Goal: Find specific page/section: Find specific page/section

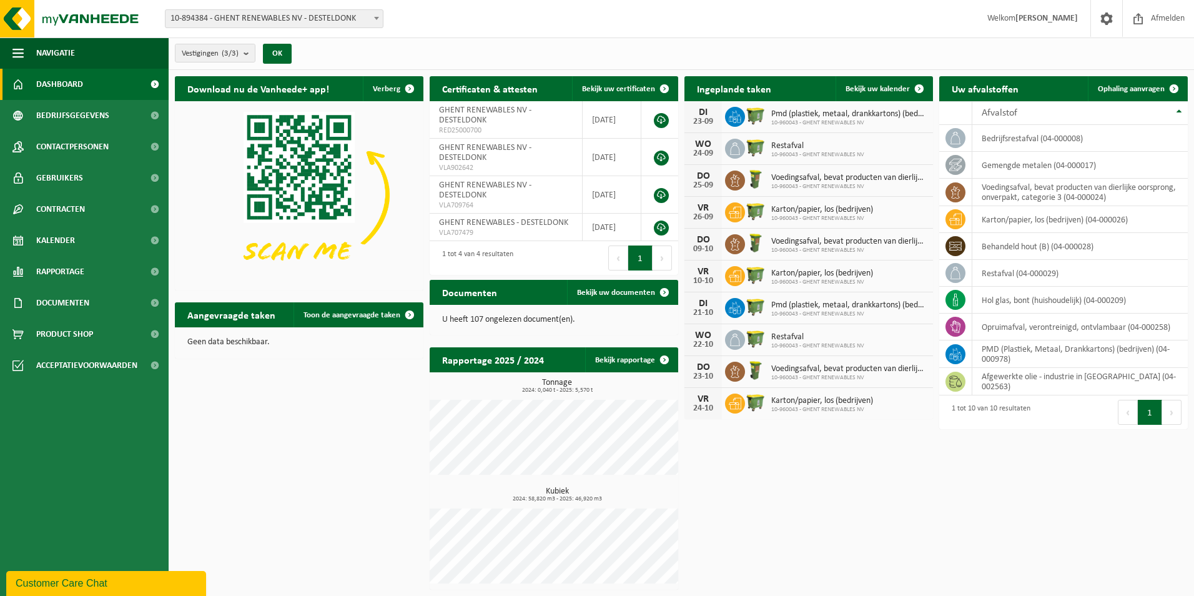
click at [232, 17] on span "10-894384 - GHENT RENEWABLES NV - DESTELDONK" at bounding box center [274, 18] width 217 height 17
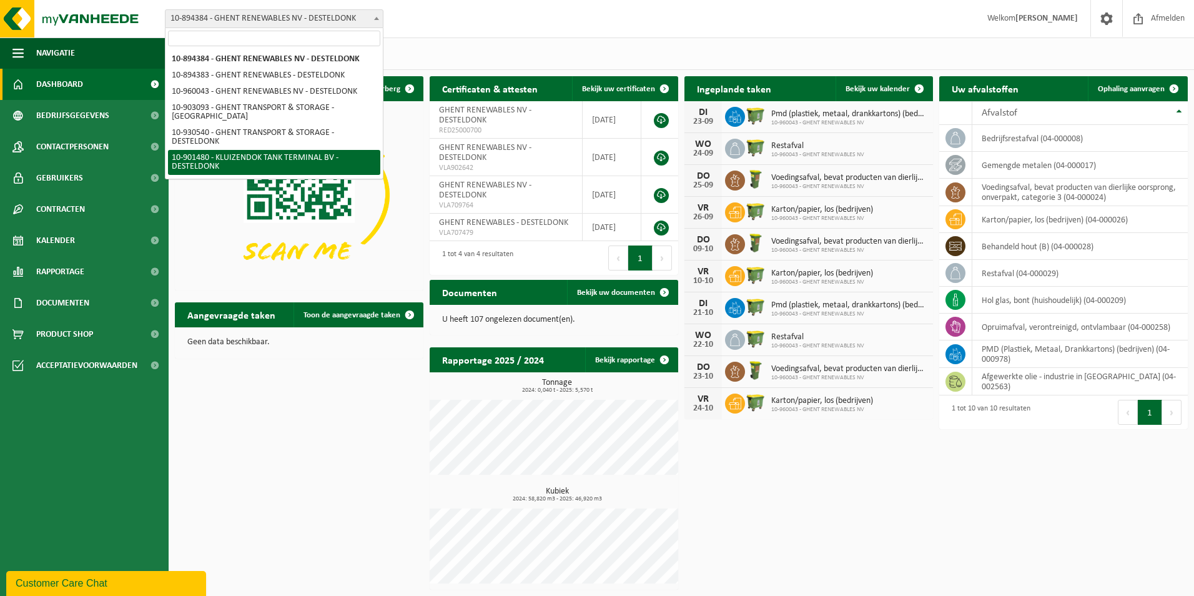
click at [334, 440] on div "Download nu de Vanheede+ app! Verberg Certificaten & attesten Bekijk uw certifi…" at bounding box center [682, 333] width 1020 height 526
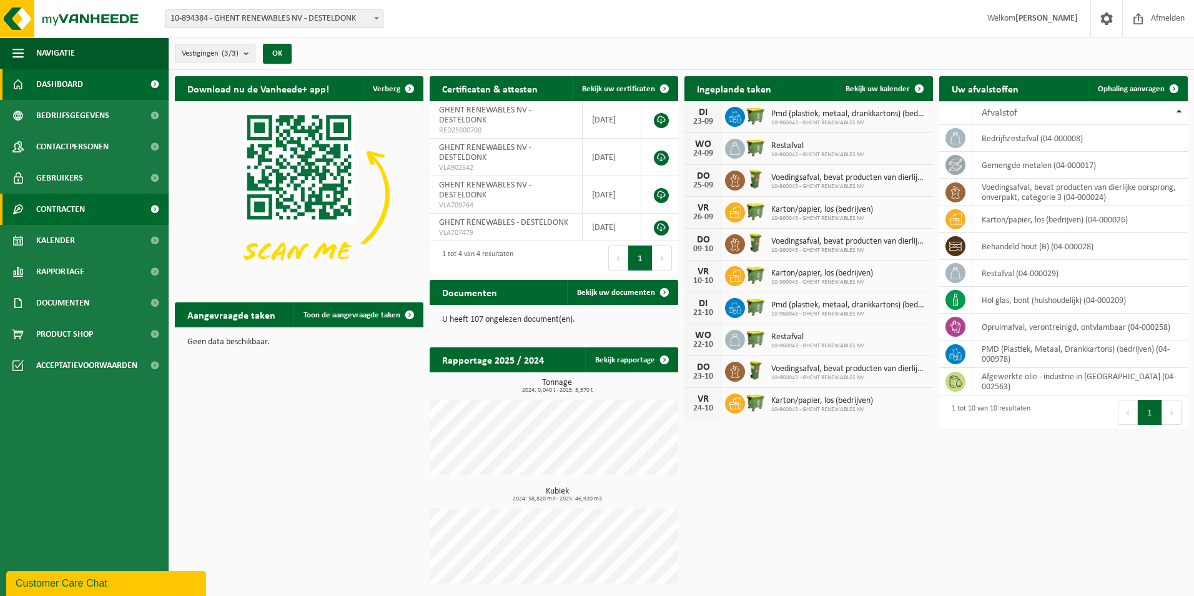
click at [91, 203] on link "Contracten" at bounding box center [84, 209] width 169 height 31
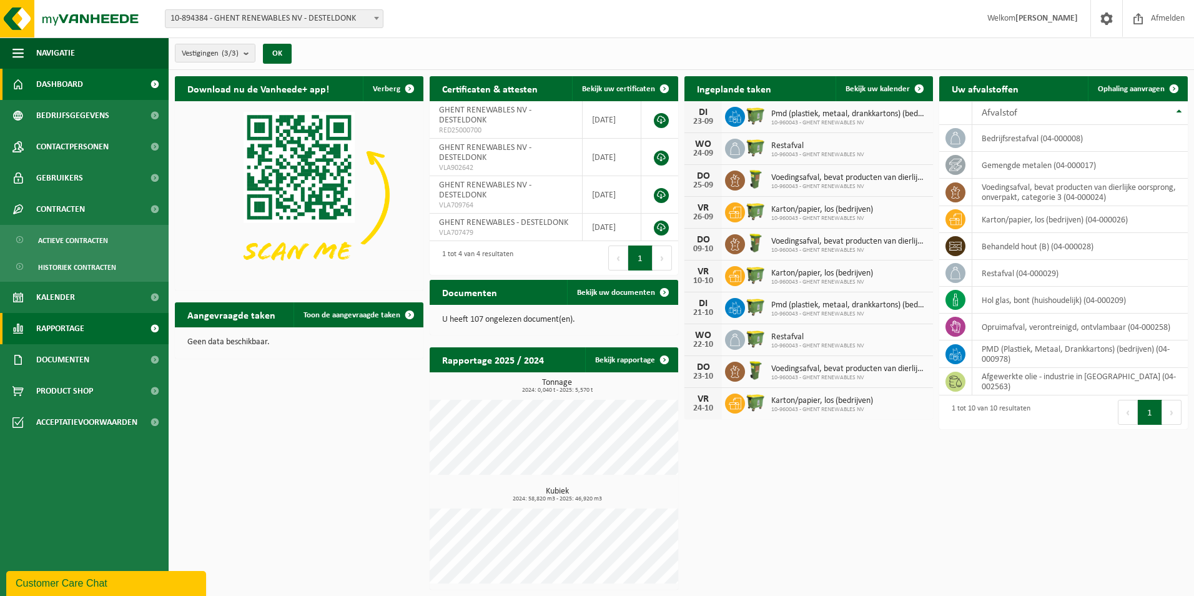
click at [82, 314] on span "Rapportage" at bounding box center [60, 328] width 48 height 31
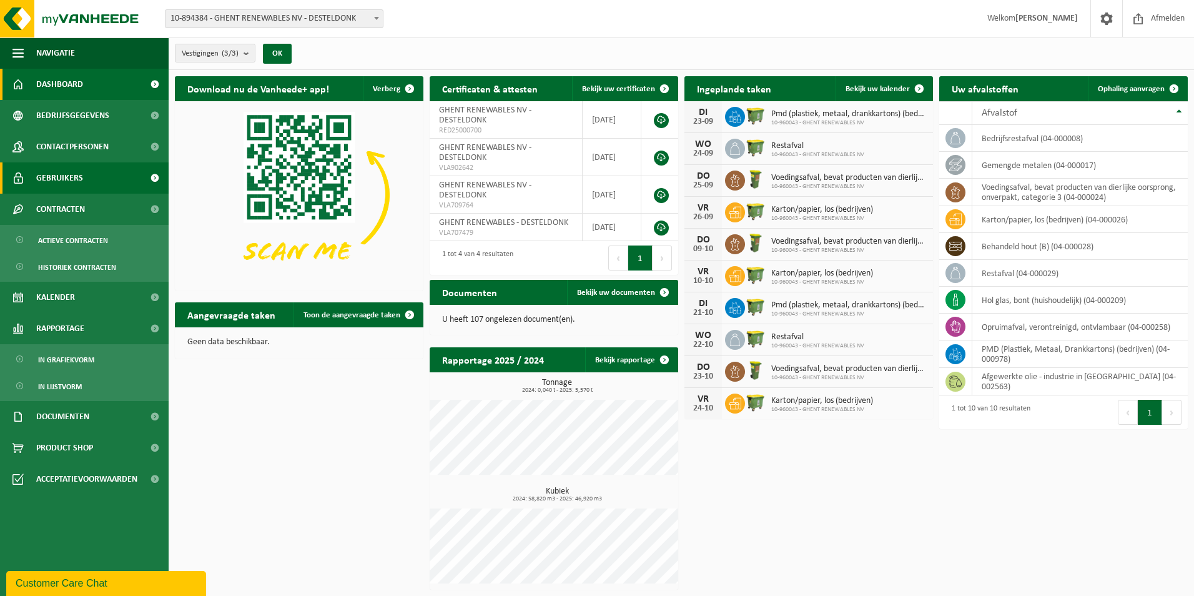
click at [66, 181] on span "Gebruikers" at bounding box center [59, 177] width 47 height 31
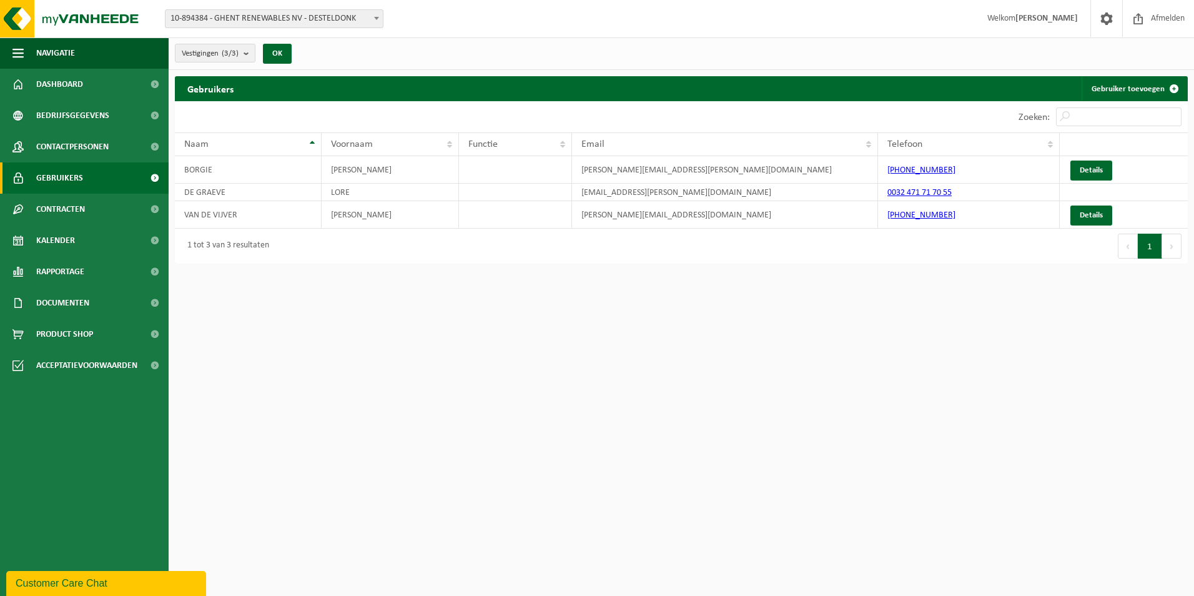
click at [356, 24] on span "10-894384 - GHENT RENEWABLES NV - DESTELDONK" at bounding box center [274, 18] width 217 height 17
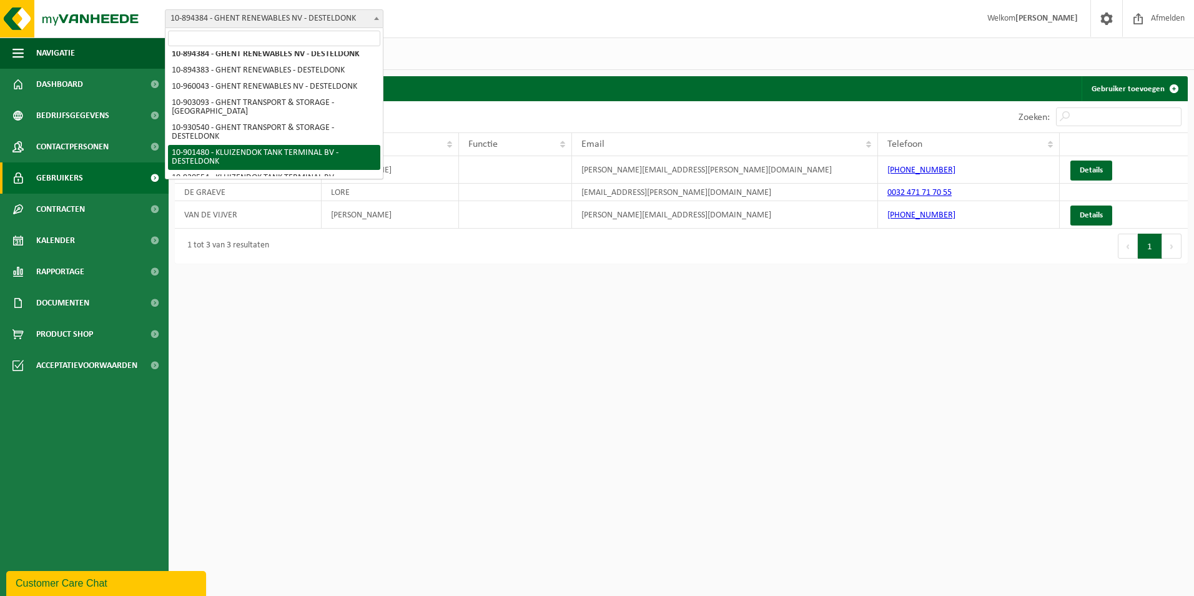
scroll to position [6, 0]
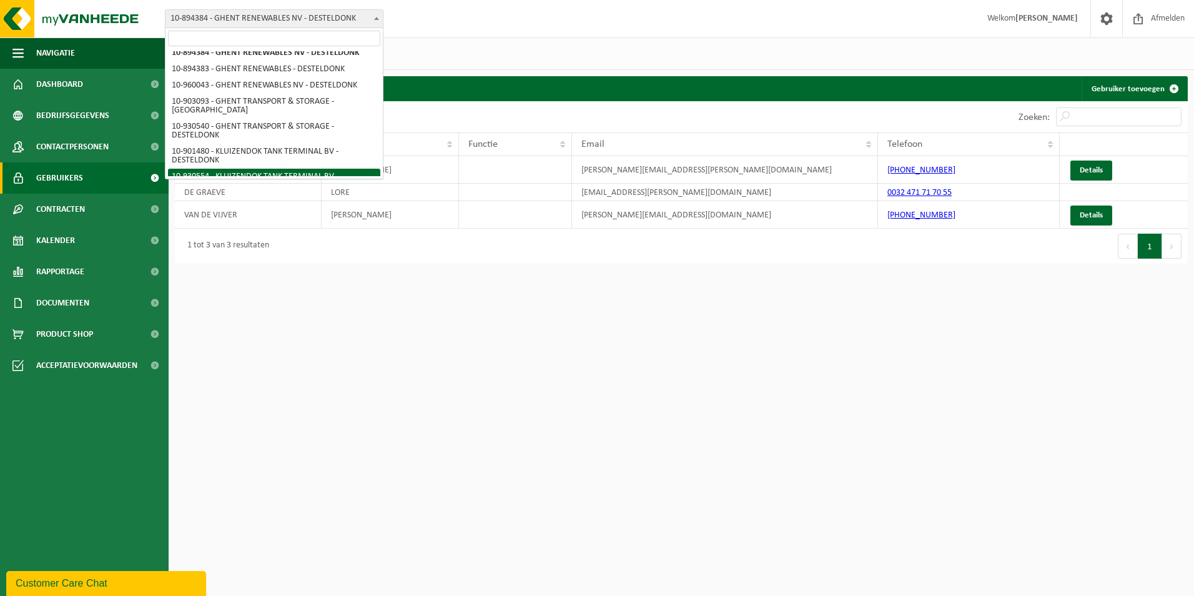
select select "135695"
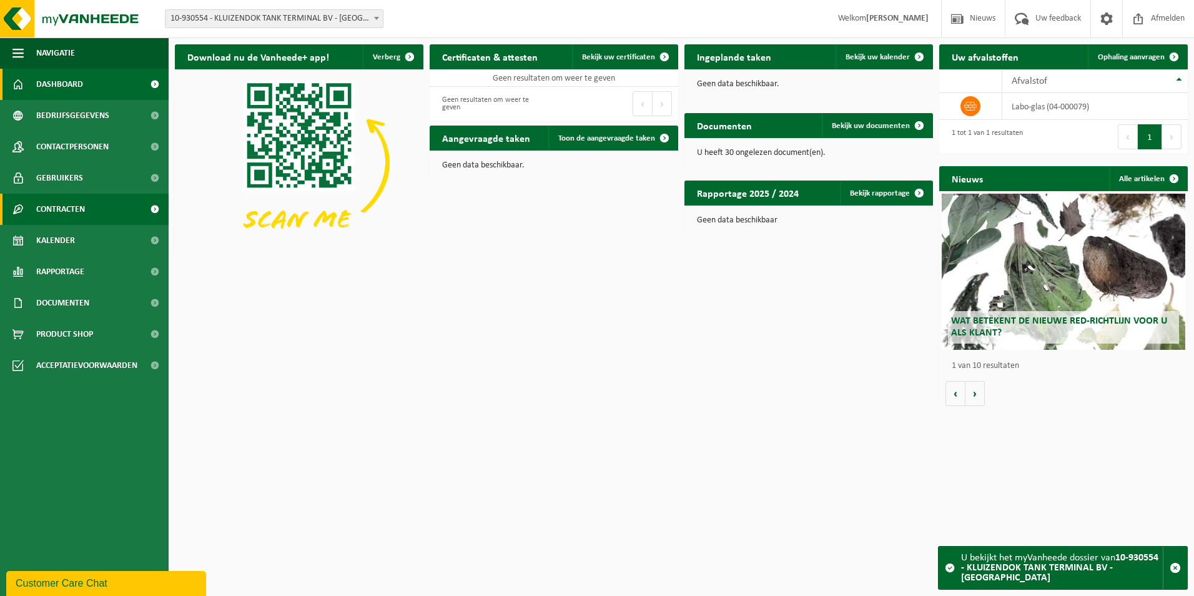
click at [46, 197] on span "Contracten" at bounding box center [60, 209] width 49 height 31
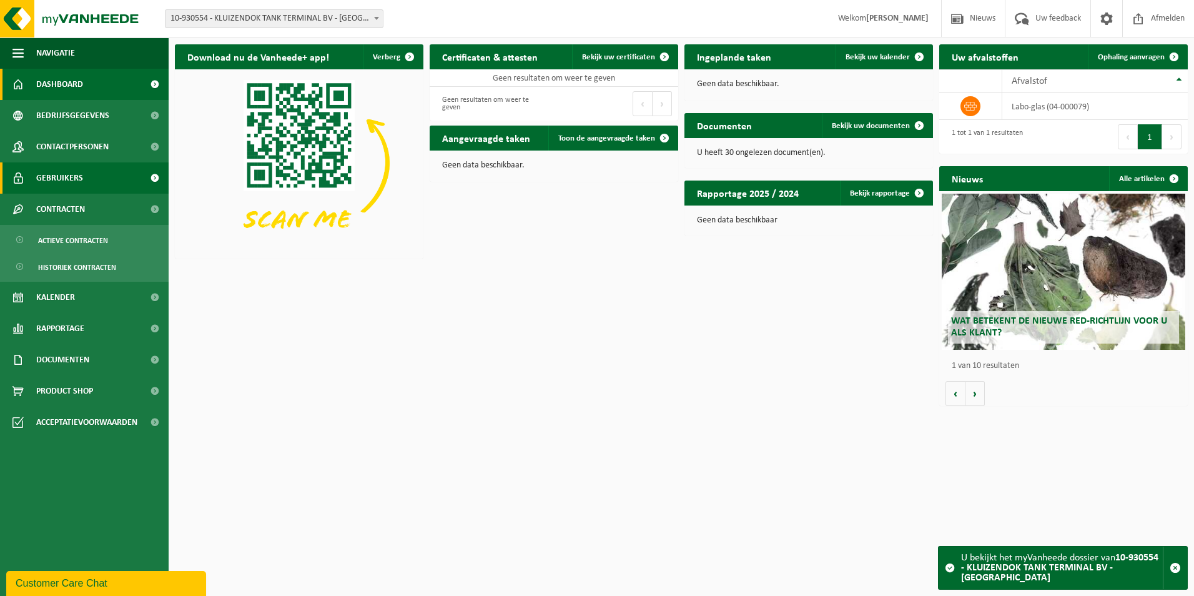
click at [44, 175] on span "Gebruikers" at bounding box center [59, 177] width 47 height 31
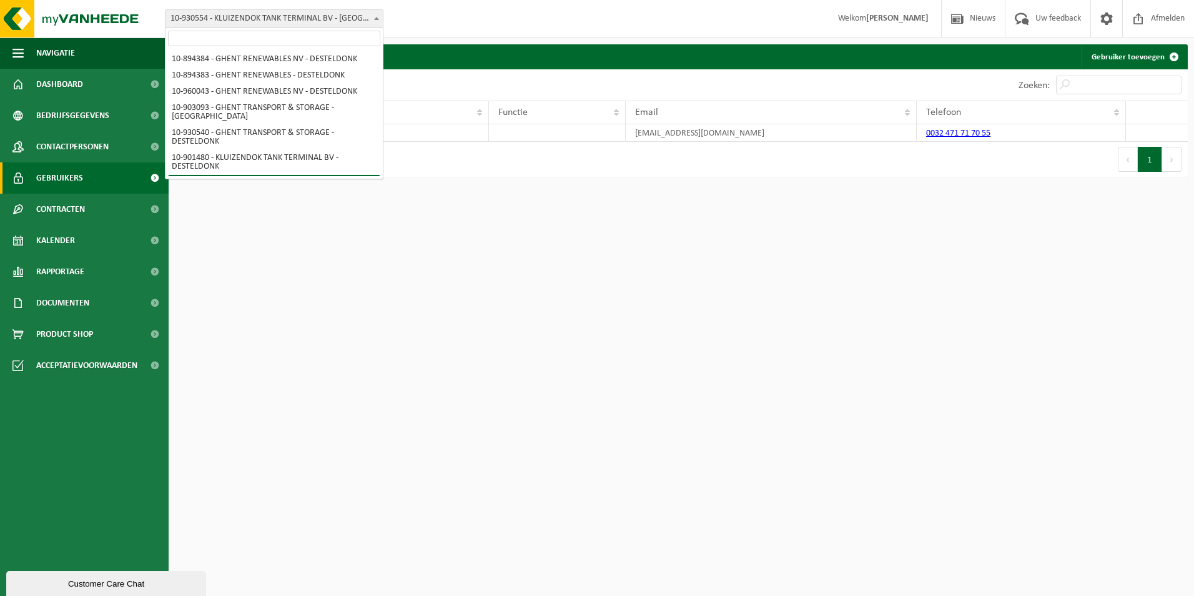
click at [305, 21] on span "10-930554 - KLUIZENDOK TANK TERMINAL BV - [GEOGRAPHIC_DATA]" at bounding box center [274, 18] width 217 height 17
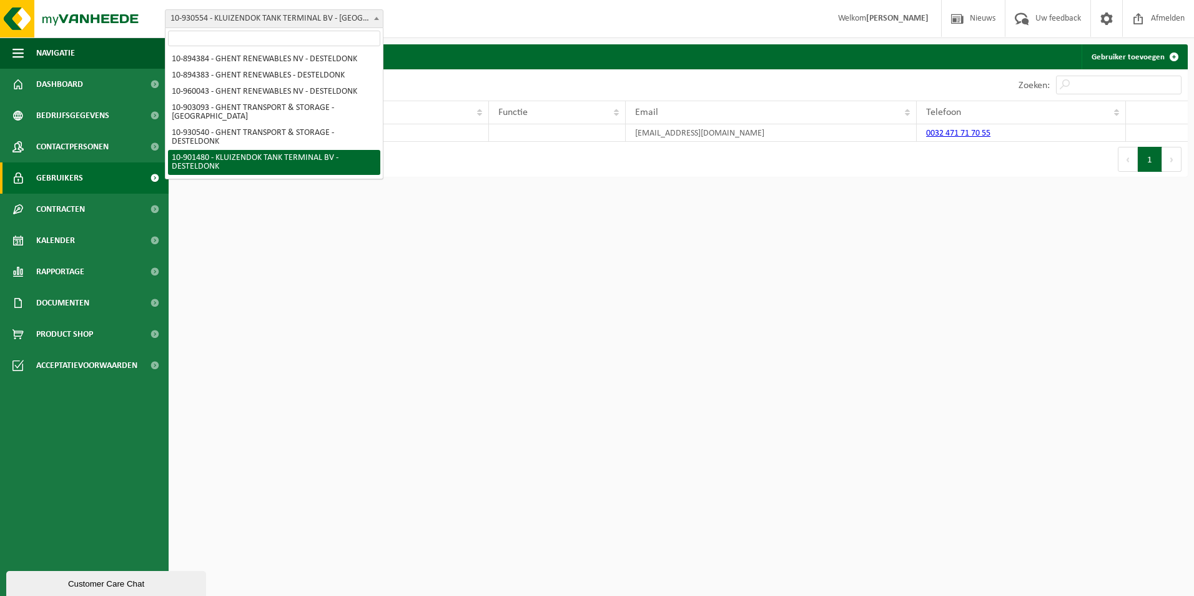
select select "121148"
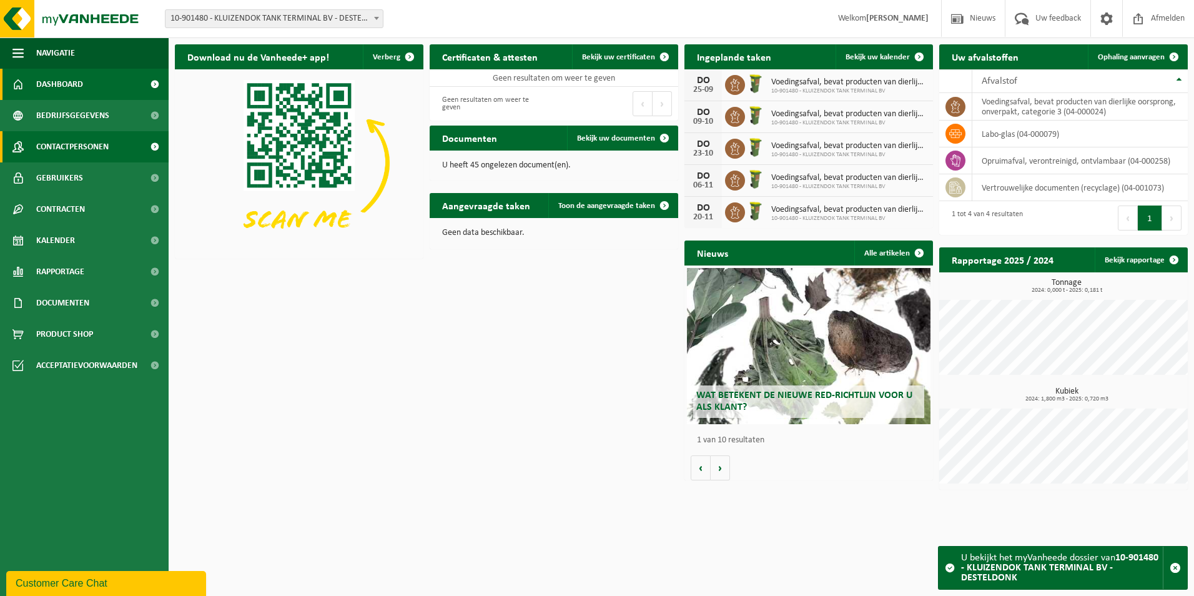
click at [85, 138] on span "Contactpersonen" at bounding box center [72, 146] width 72 height 31
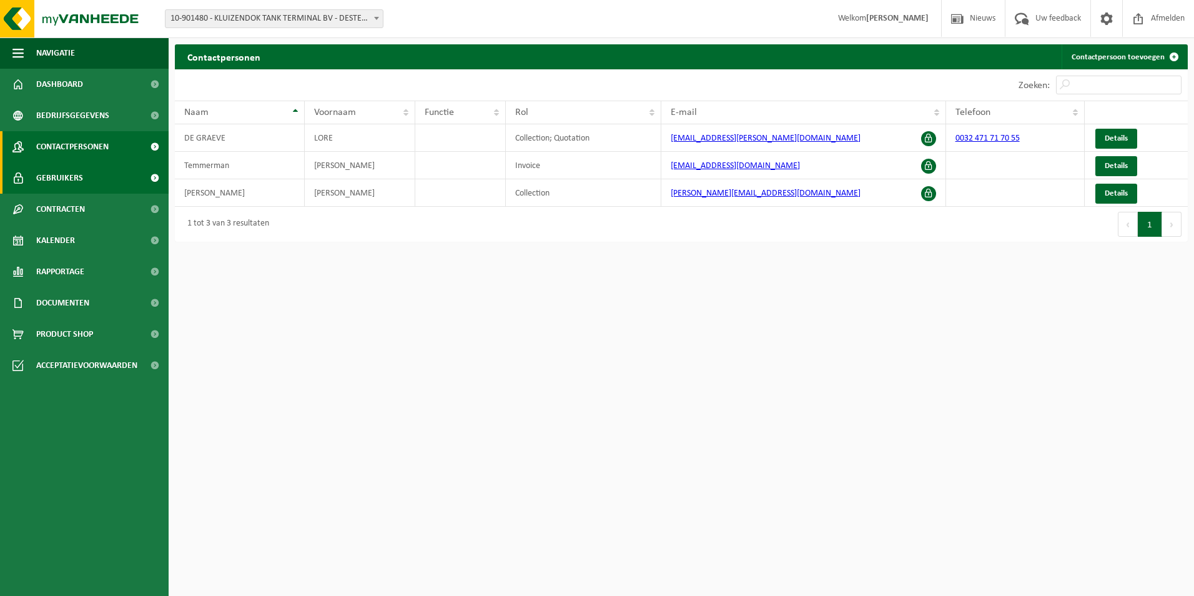
click at [79, 178] on span "Gebruikers" at bounding box center [59, 177] width 47 height 31
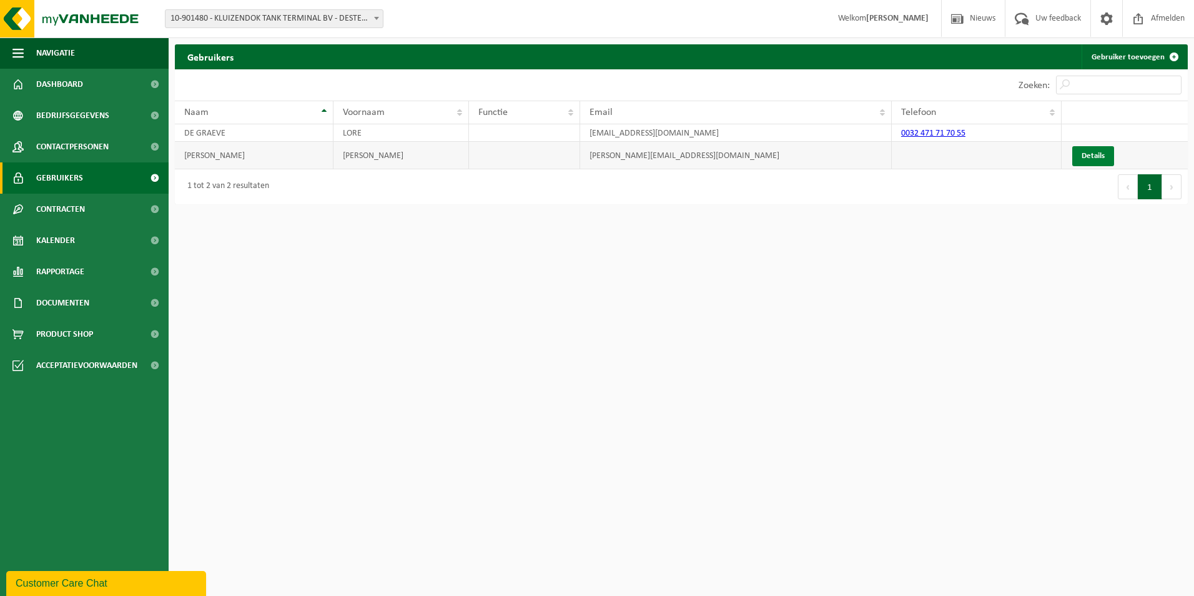
click at [1083, 164] on link "Details" at bounding box center [1094, 156] width 42 height 20
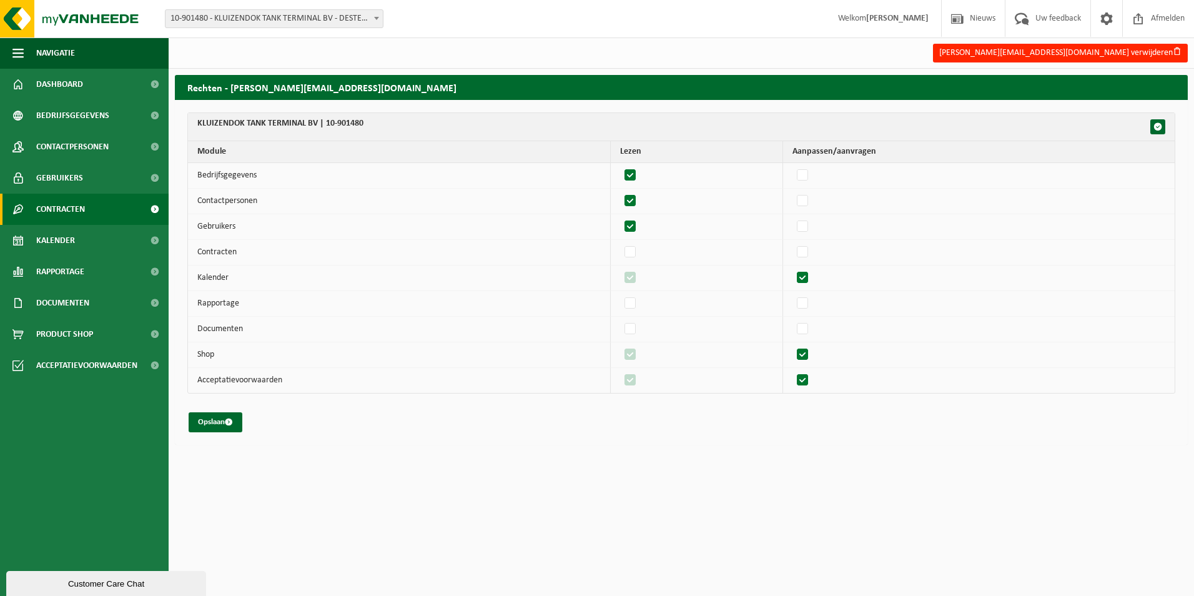
click at [71, 207] on span "Contracten" at bounding box center [60, 209] width 49 height 31
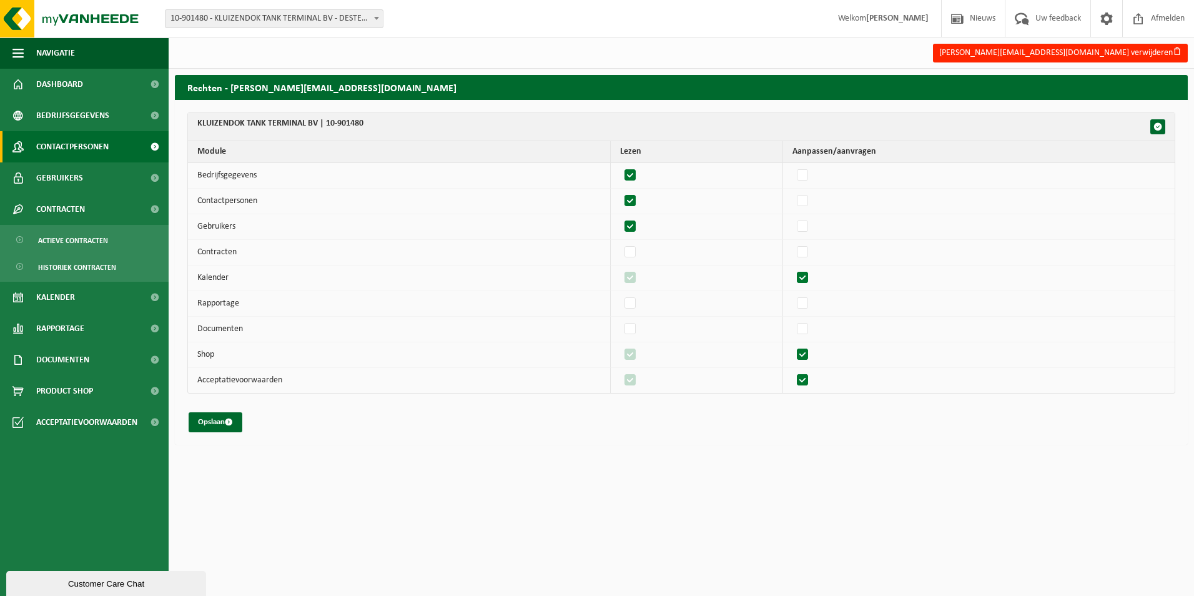
click at [57, 135] on span "Contactpersonen" at bounding box center [72, 146] width 72 height 31
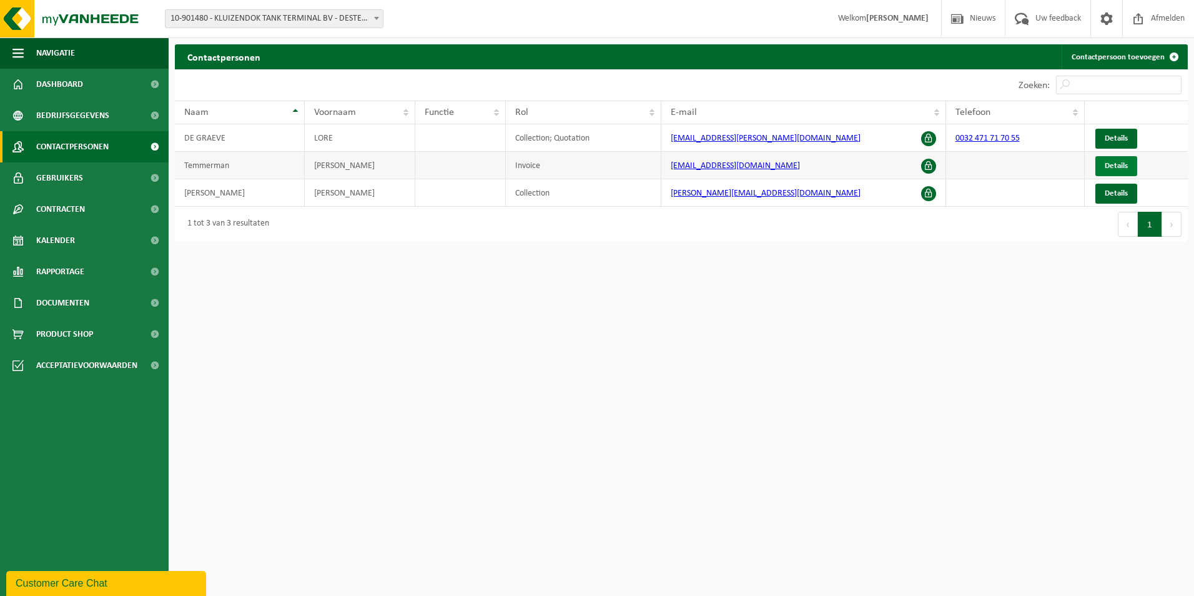
click at [1119, 162] on span "Details" at bounding box center [1116, 166] width 23 height 8
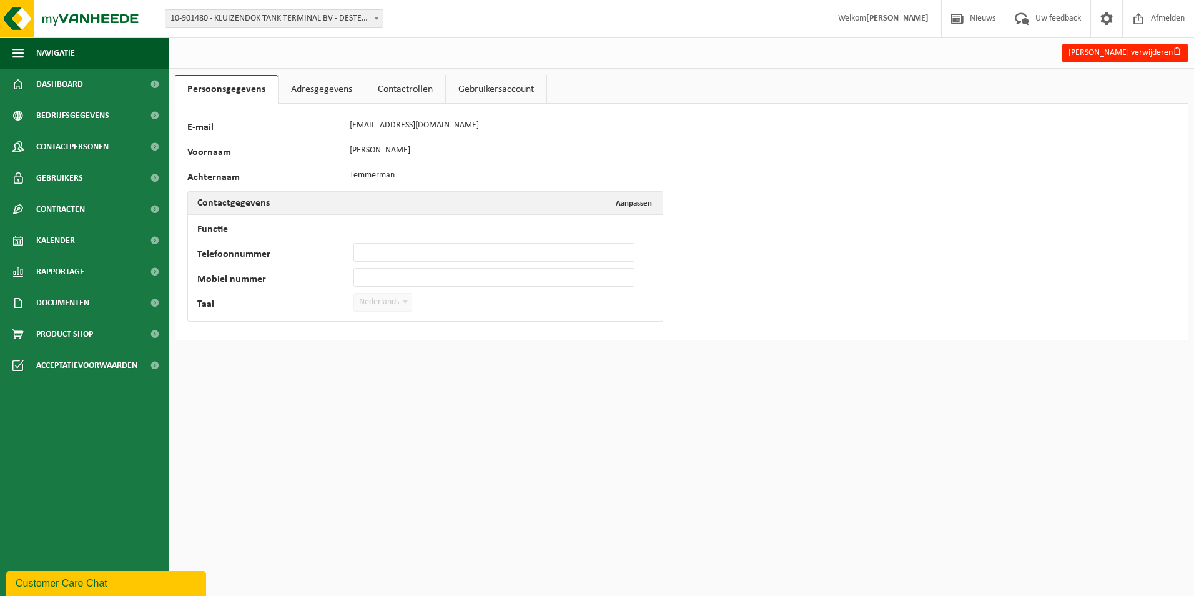
click at [414, 85] on link "Contactrollen" at bounding box center [405, 89] width 80 height 29
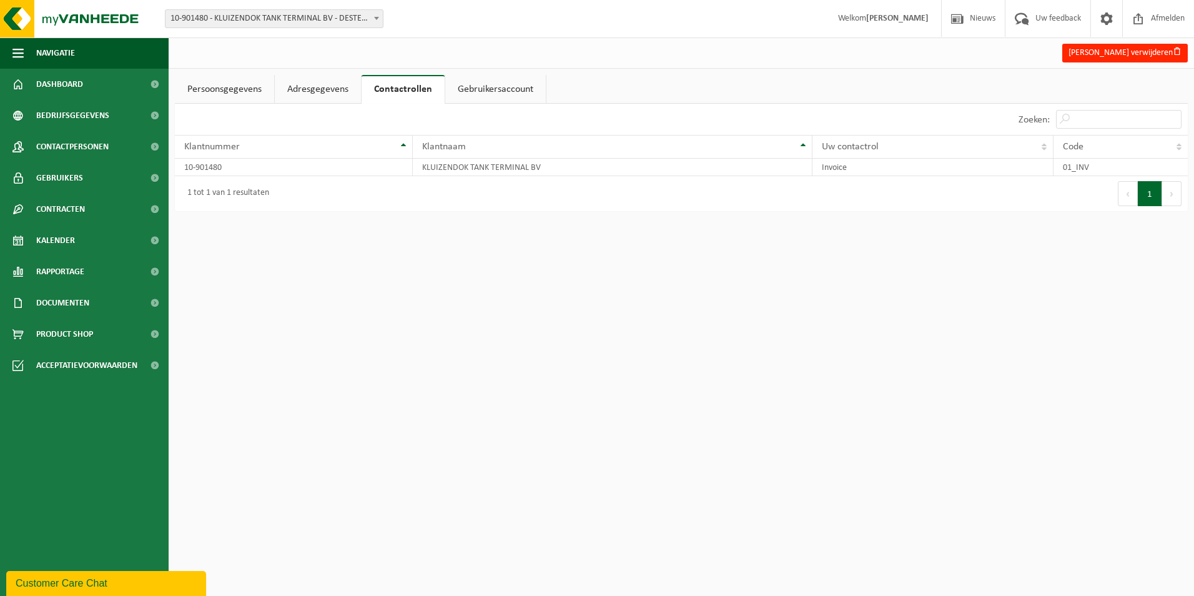
click at [334, 89] on link "Adresgegevens" at bounding box center [318, 89] width 86 height 29
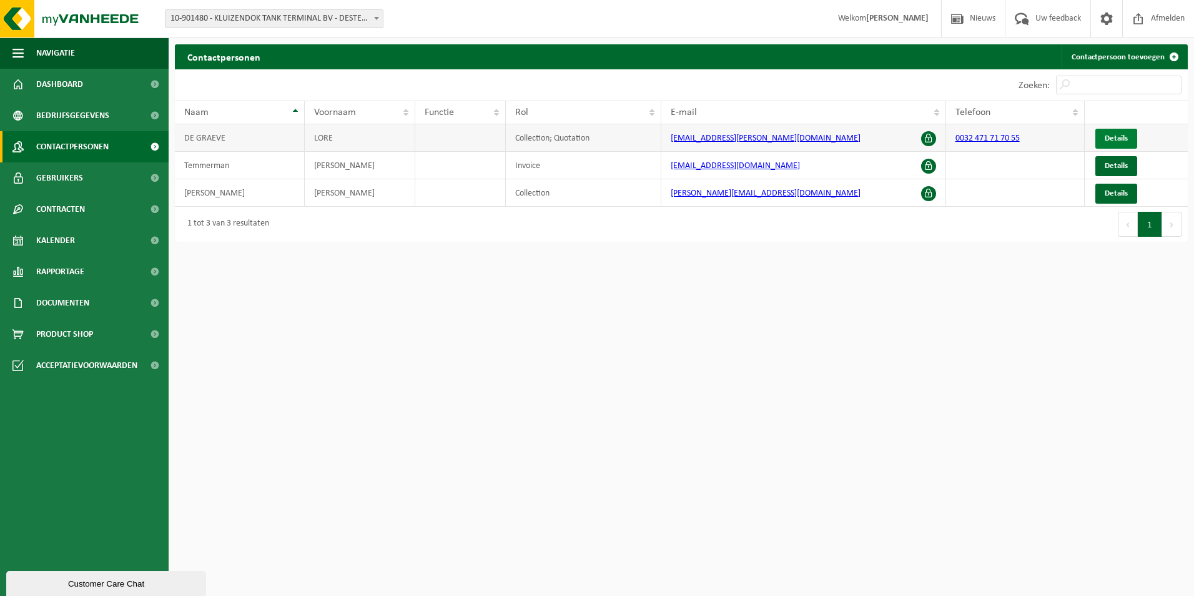
click at [1101, 133] on link "Details" at bounding box center [1117, 139] width 42 height 20
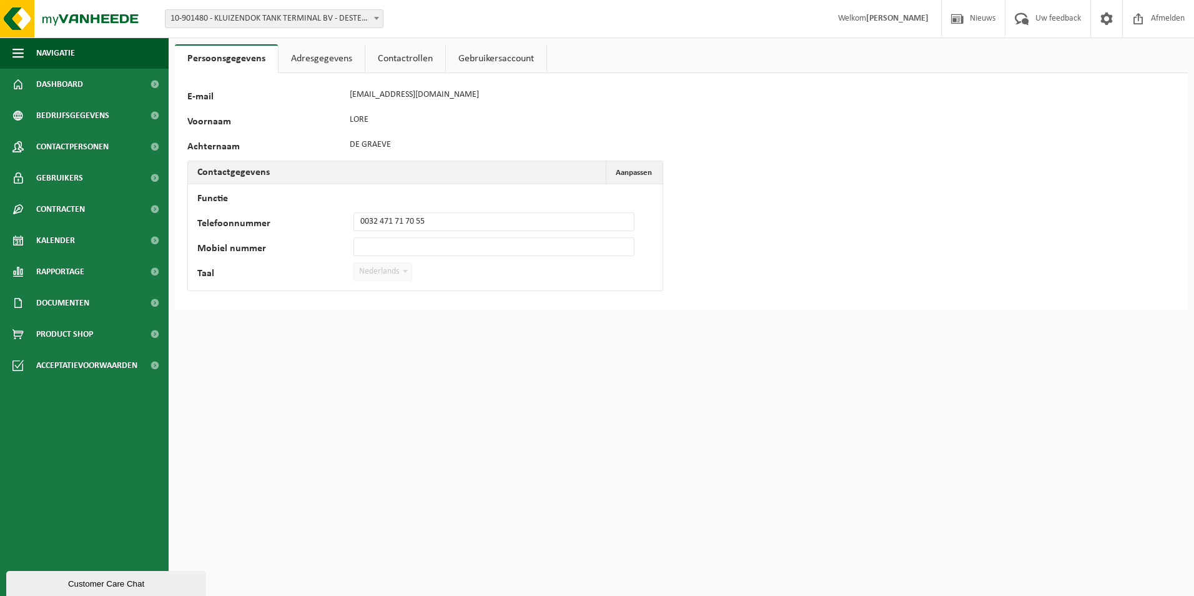
click at [325, 61] on link "Adresgegevens" at bounding box center [322, 58] width 86 height 29
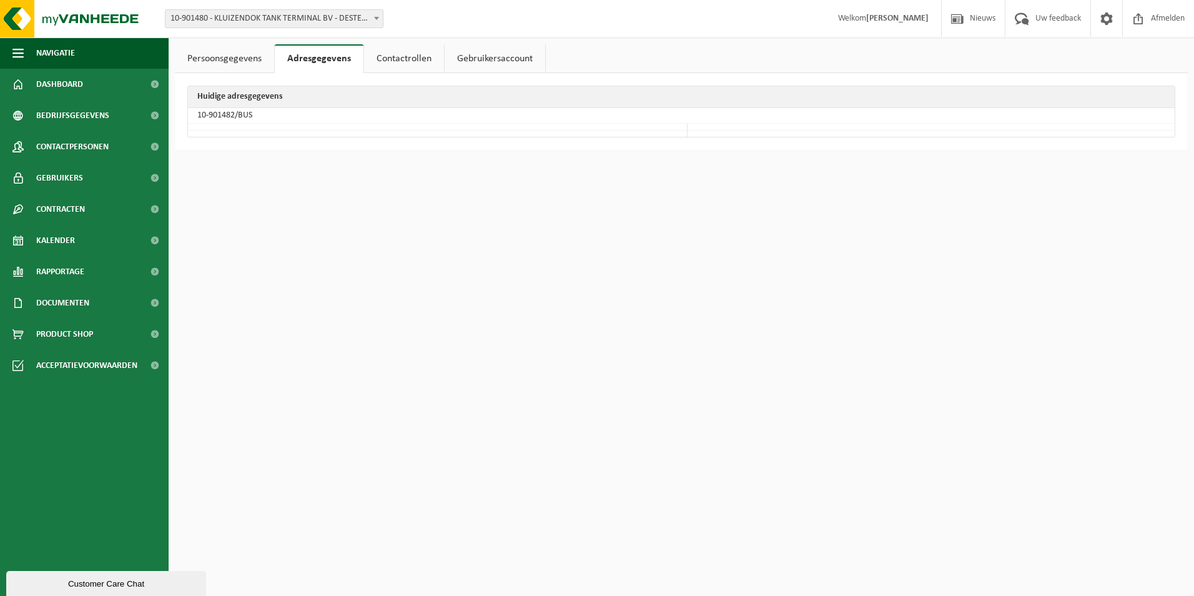
click at [405, 59] on link "Contactrollen" at bounding box center [404, 58] width 80 height 29
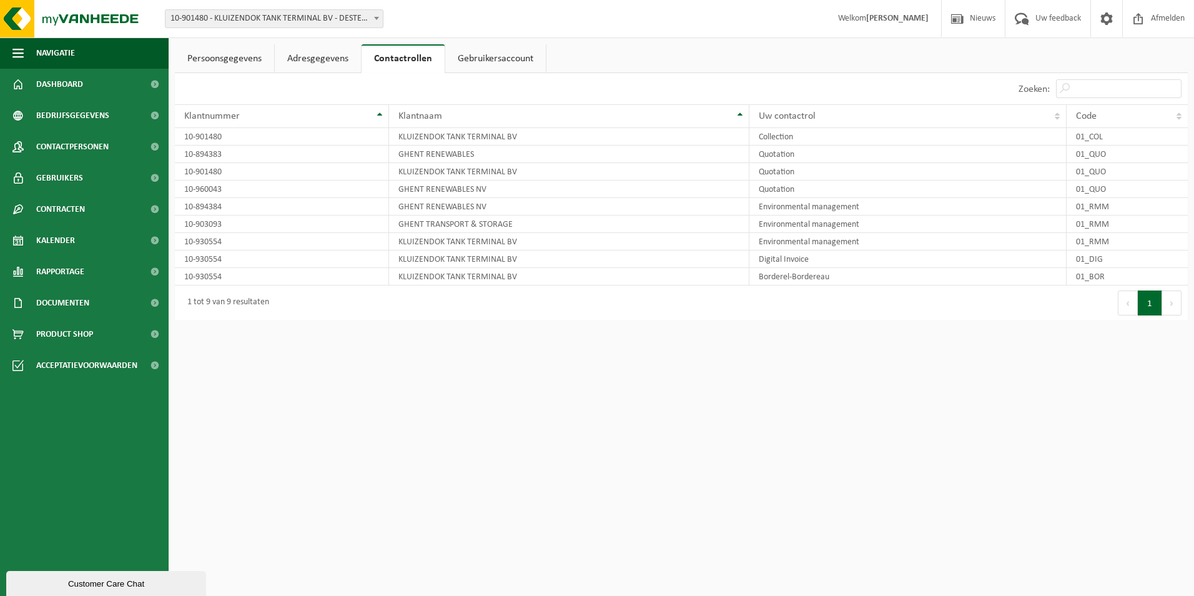
click at [469, 65] on link "Gebruikersaccount" at bounding box center [495, 58] width 101 height 29
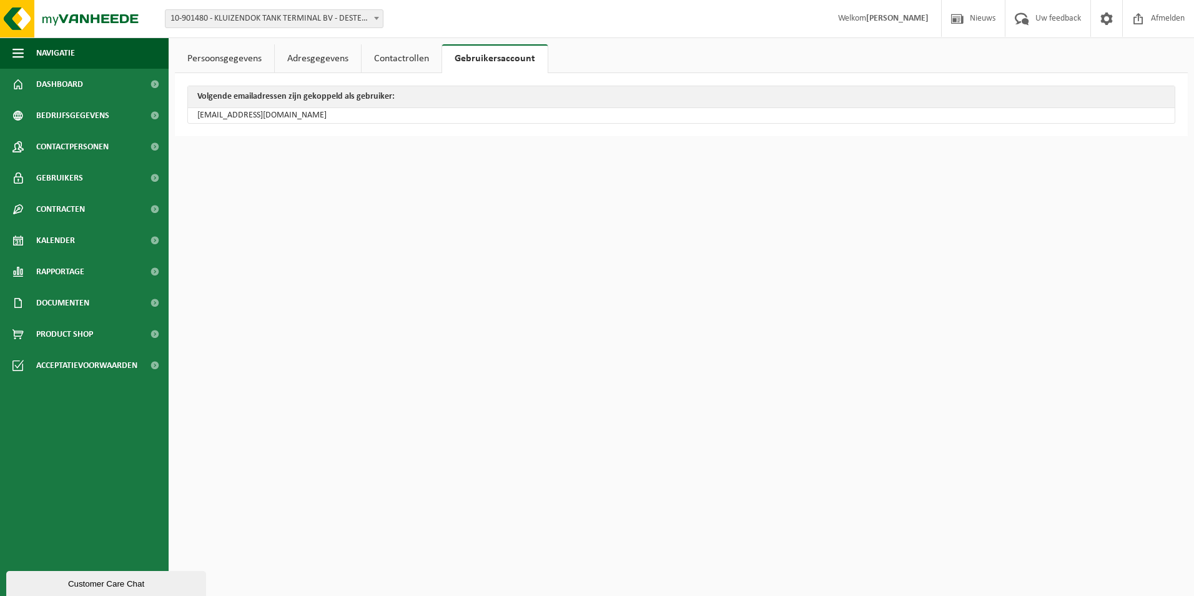
click at [241, 47] on link "Persoonsgegevens" at bounding box center [224, 58] width 99 height 29
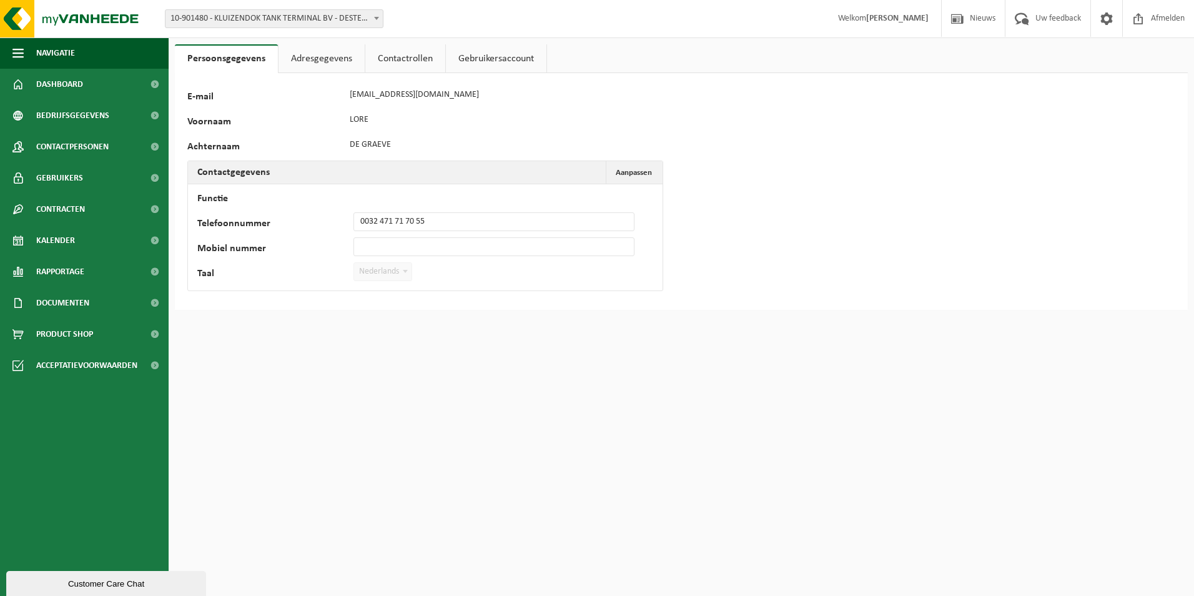
click at [288, 54] on link "Adresgegevens" at bounding box center [322, 58] width 86 height 29
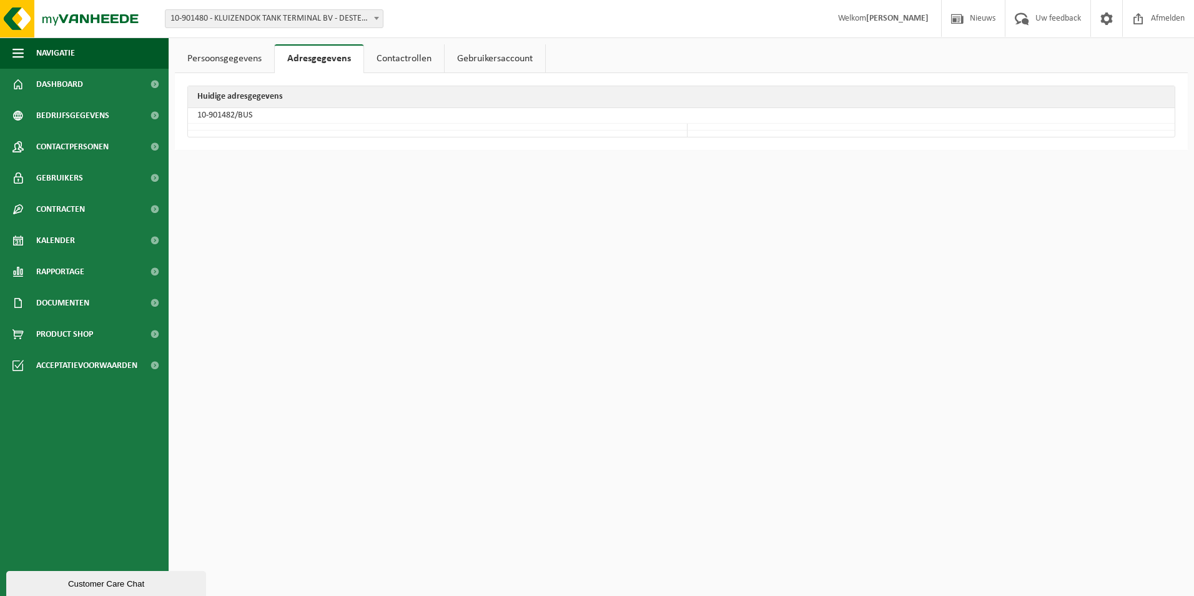
click at [384, 51] on link "Contactrollen" at bounding box center [404, 58] width 80 height 29
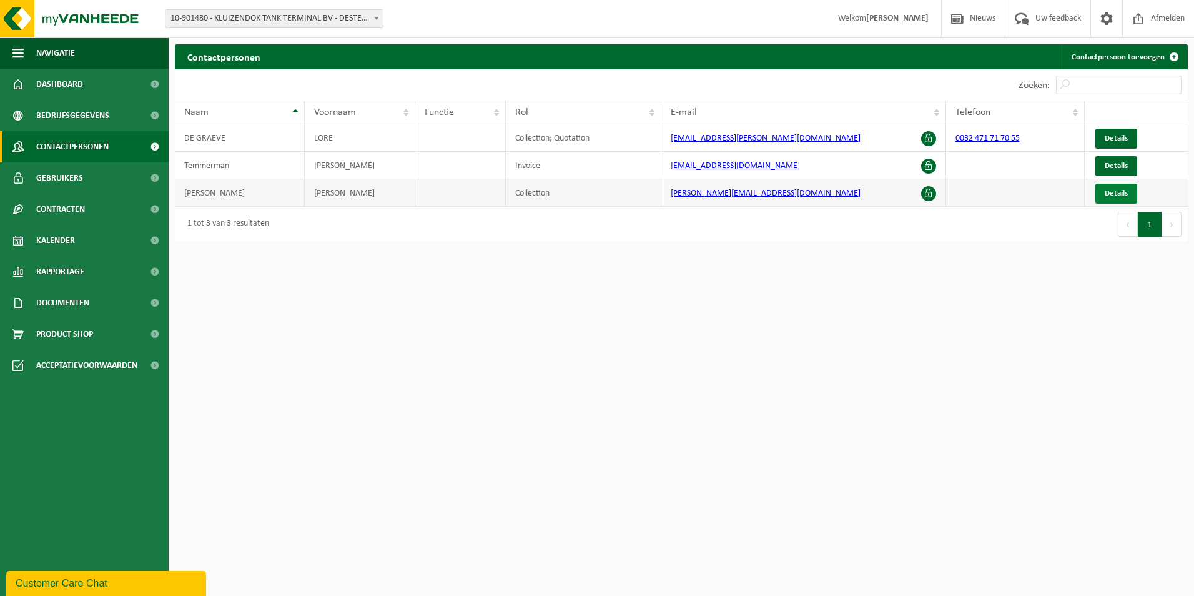
click at [1112, 196] on span "Details" at bounding box center [1116, 193] width 23 height 8
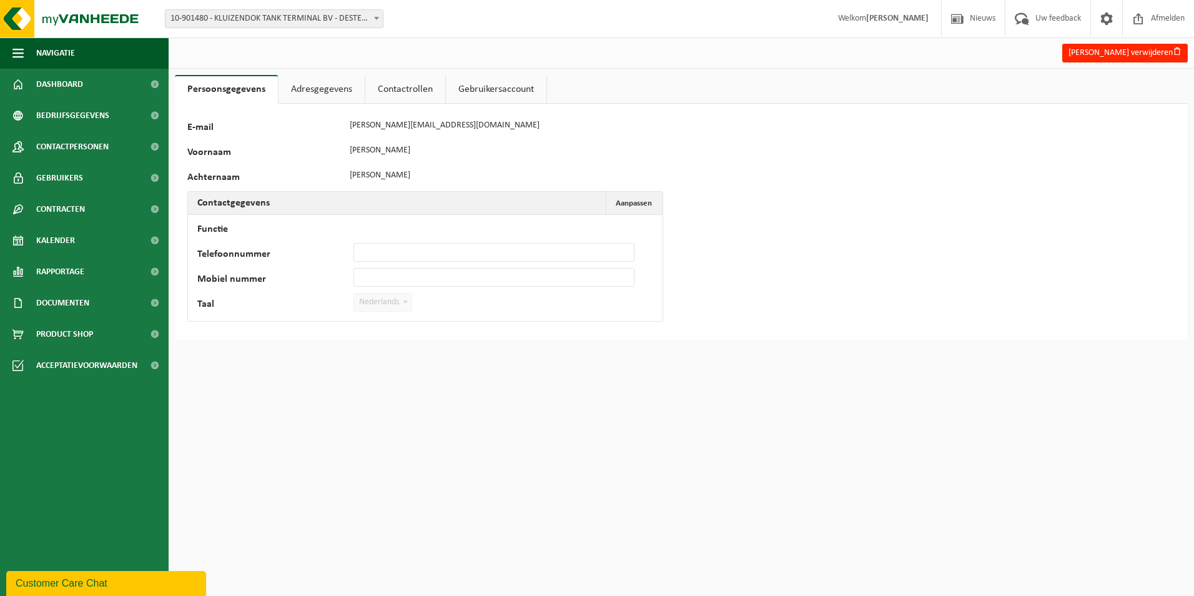
click at [315, 89] on link "Adresgegevens" at bounding box center [322, 89] width 86 height 29
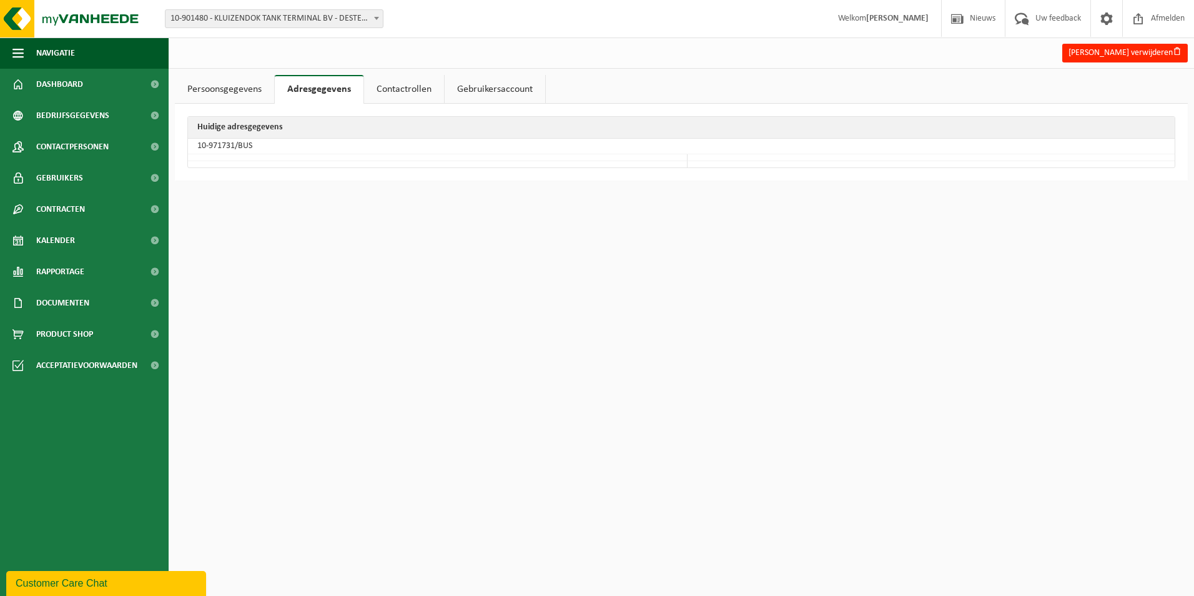
click at [404, 84] on link "Contactrollen" at bounding box center [404, 89] width 80 height 29
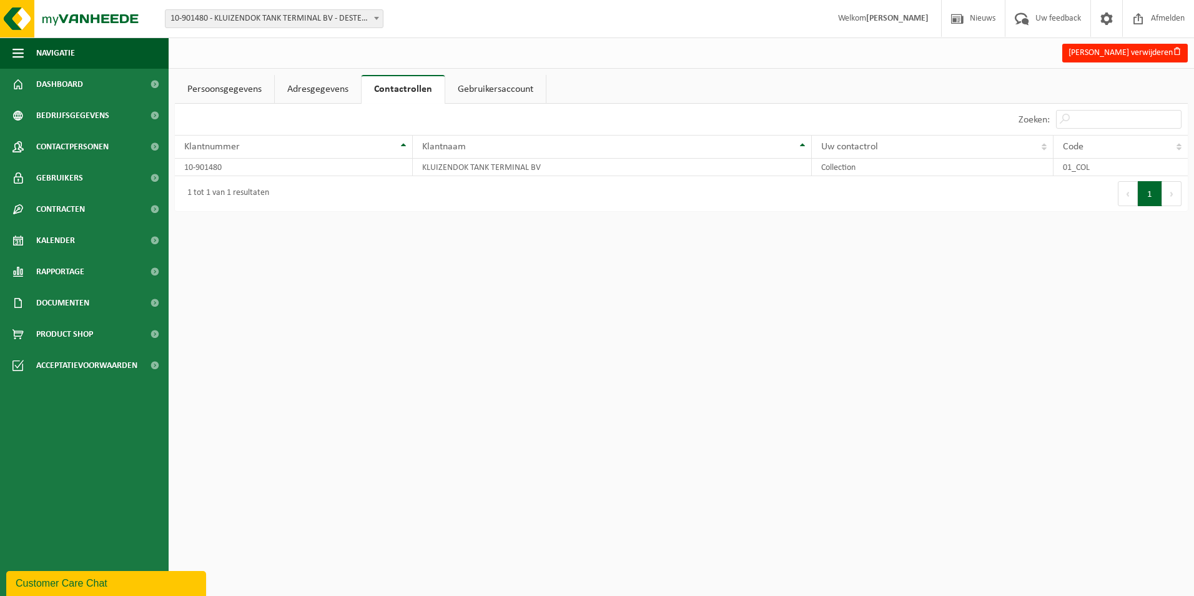
click at [495, 93] on link "Gebruikersaccount" at bounding box center [495, 89] width 101 height 29
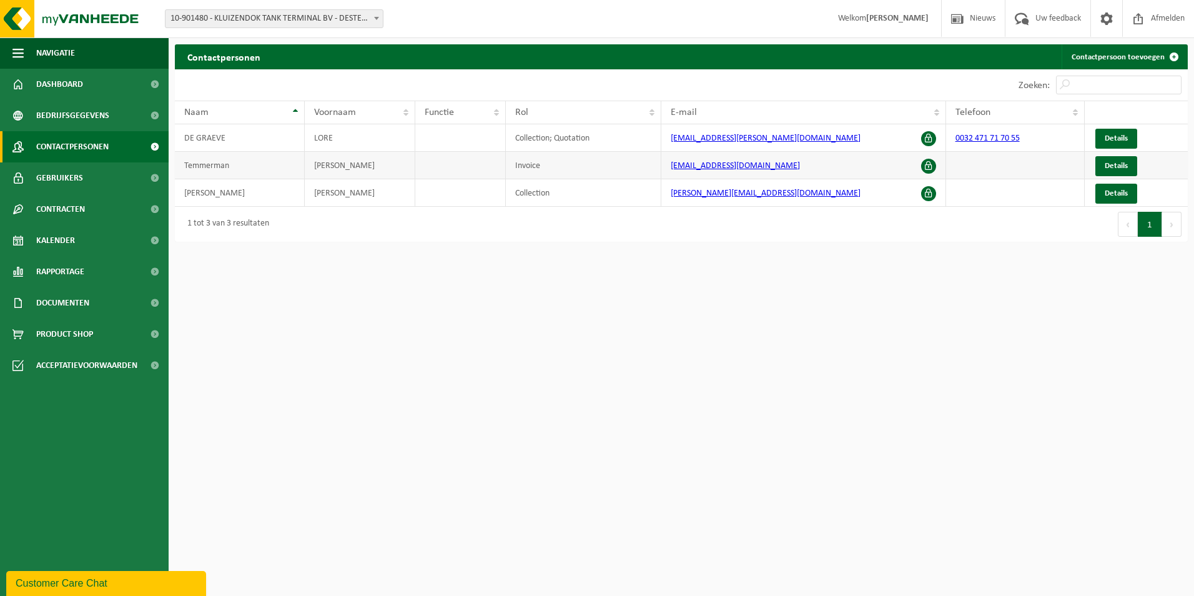
click at [929, 164] on span at bounding box center [928, 166] width 15 height 15
click at [1107, 159] on link "Details" at bounding box center [1117, 166] width 42 height 20
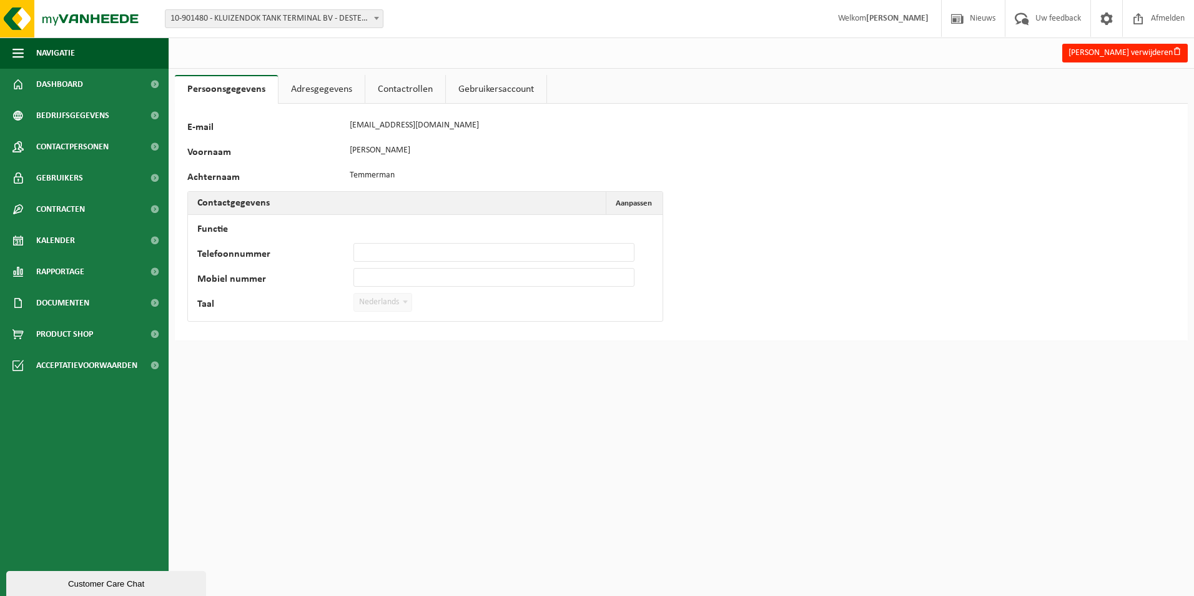
click at [315, 86] on link "Adresgegevens" at bounding box center [322, 89] width 86 height 29
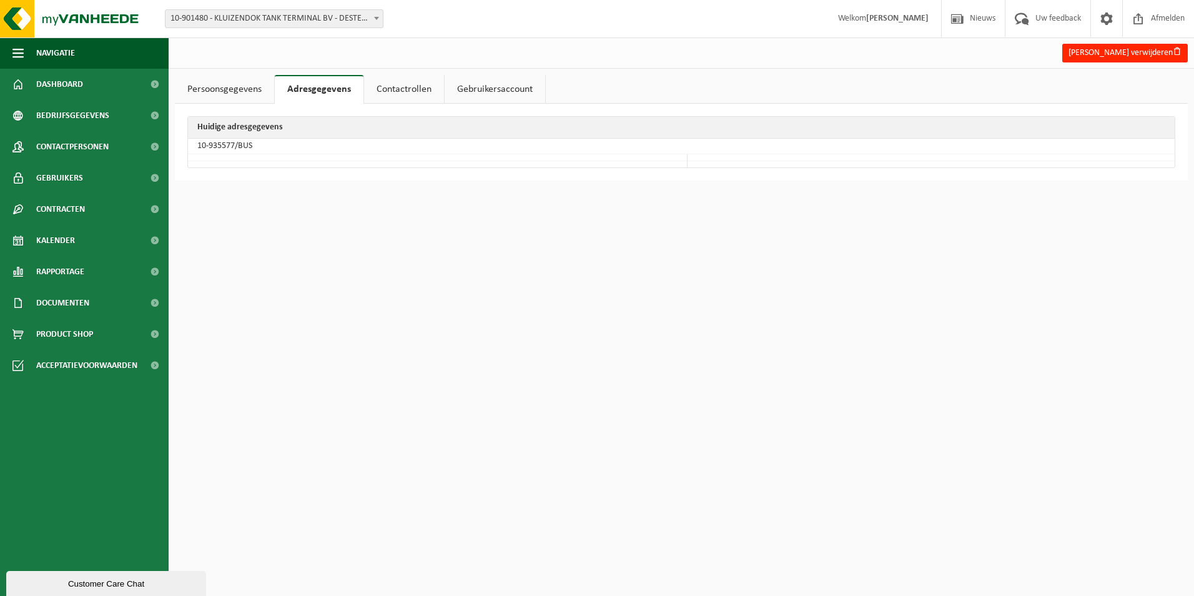
click at [383, 92] on link "Contactrollen" at bounding box center [404, 89] width 80 height 29
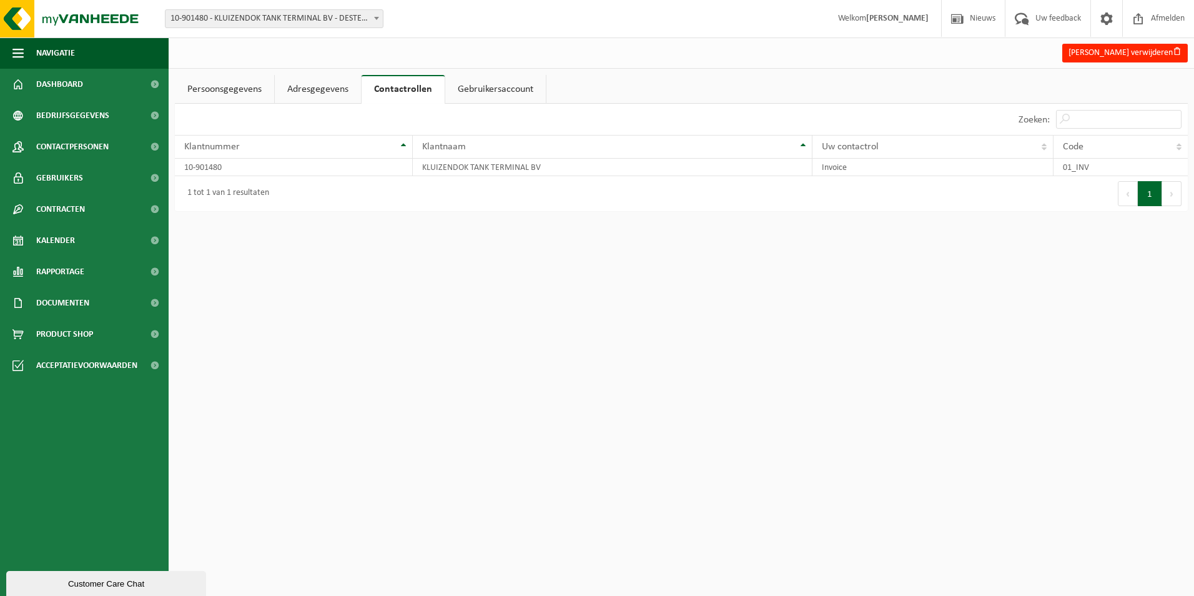
click at [488, 90] on link "Gebruikersaccount" at bounding box center [495, 89] width 101 height 29
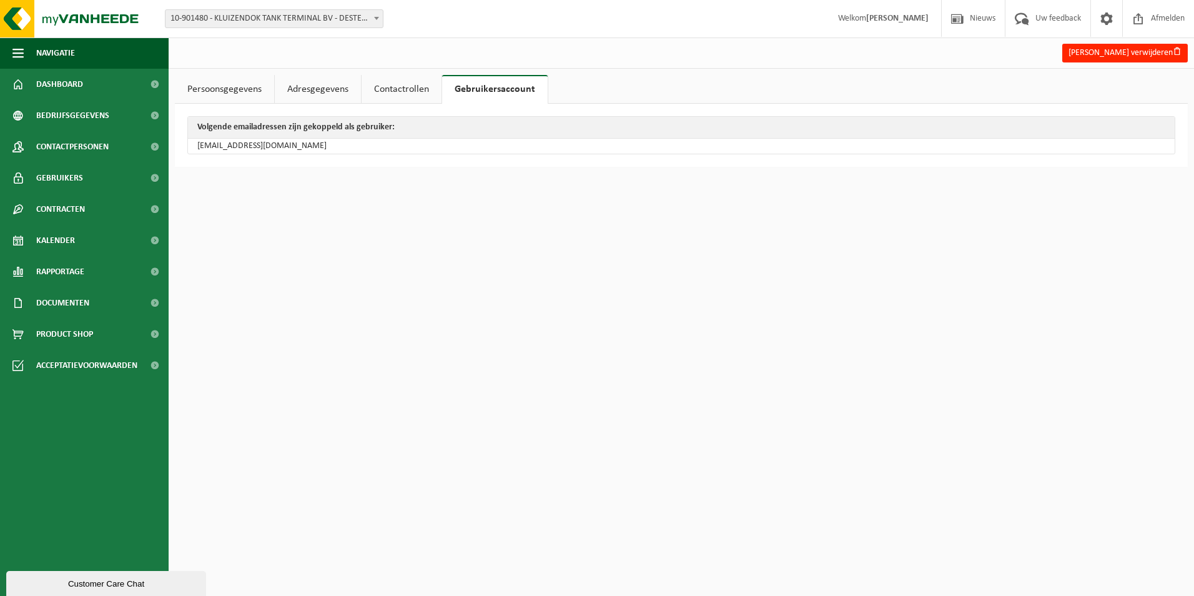
click at [199, 94] on link "Persoonsgegevens" at bounding box center [224, 89] width 99 height 29
